Goal: Task Accomplishment & Management: Use online tool/utility

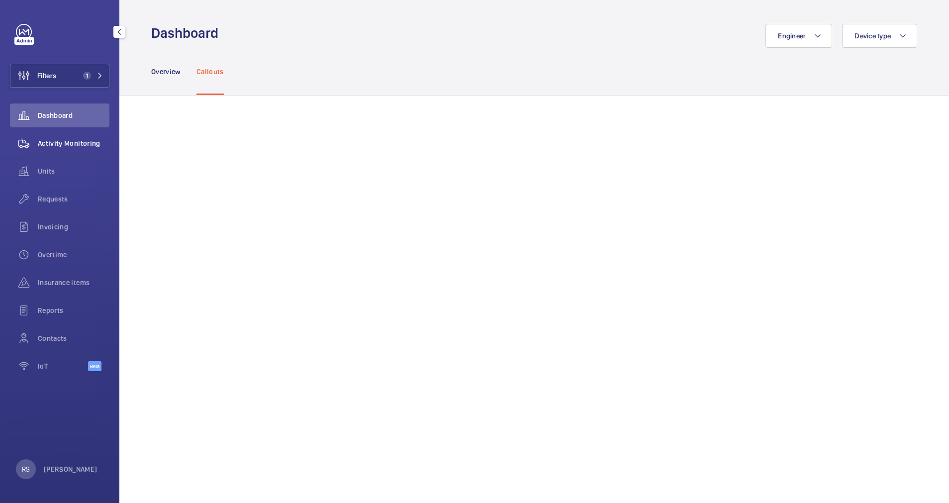
click at [87, 143] on span "Activity Monitoring" at bounding box center [74, 143] width 72 height 10
